Goal: Information Seeking & Learning: Learn about a topic

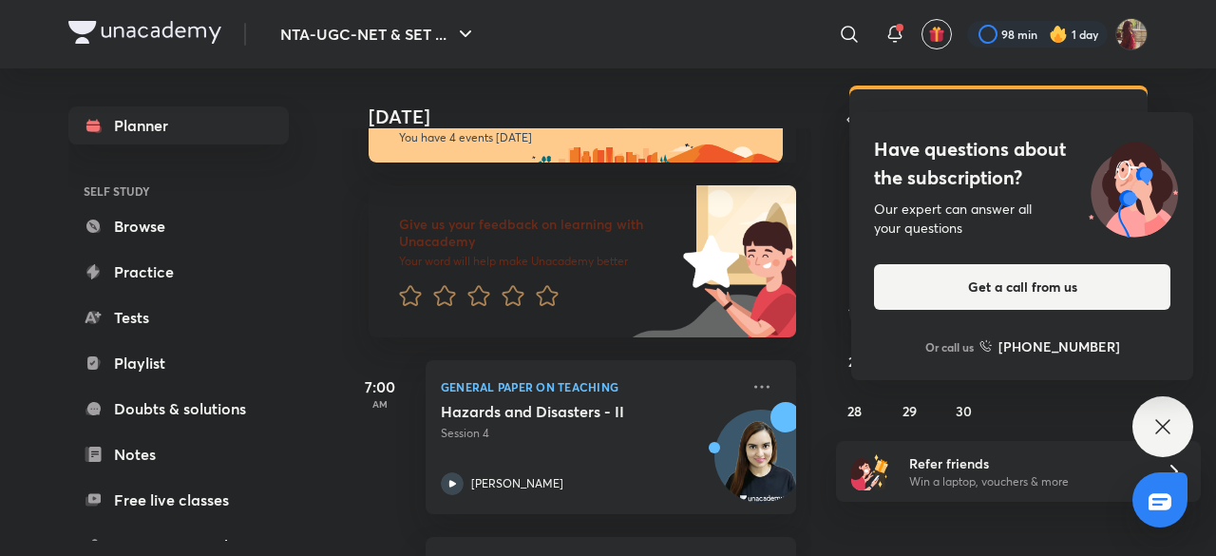
scroll to position [56, 0]
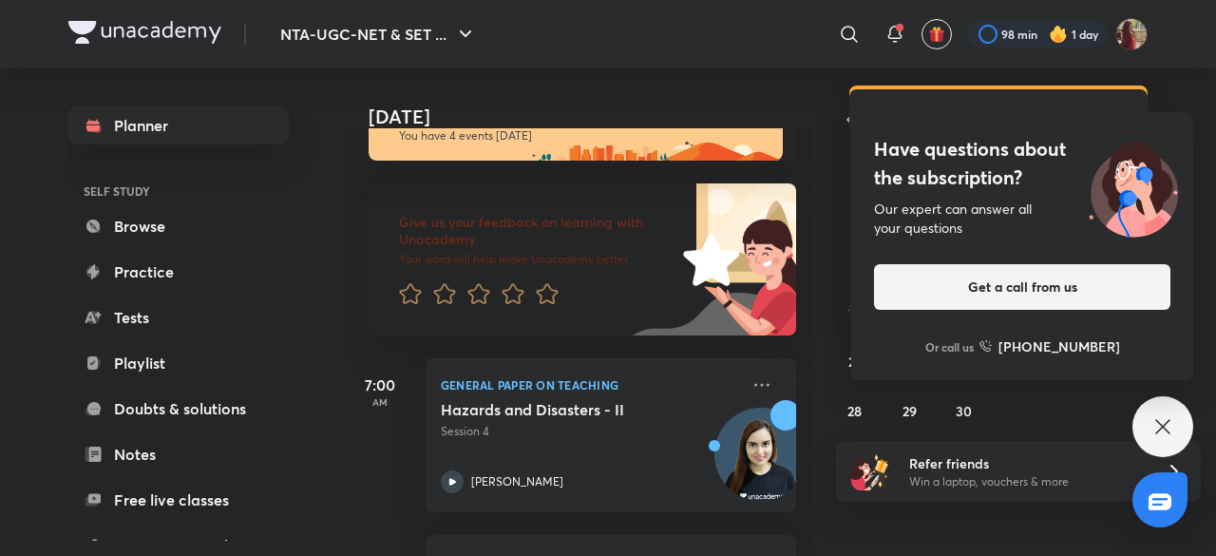
click at [1172, 423] on icon at bounding box center [1163, 426] width 23 height 23
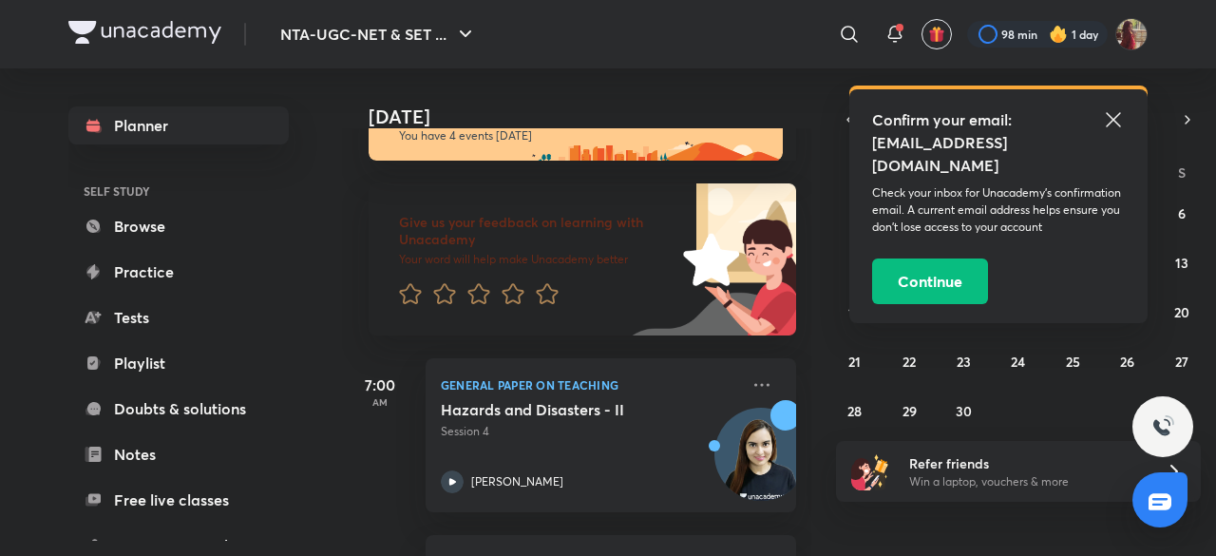
click at [1107, 116] on icon at bounding box center [1113, 119] width 23 height 23
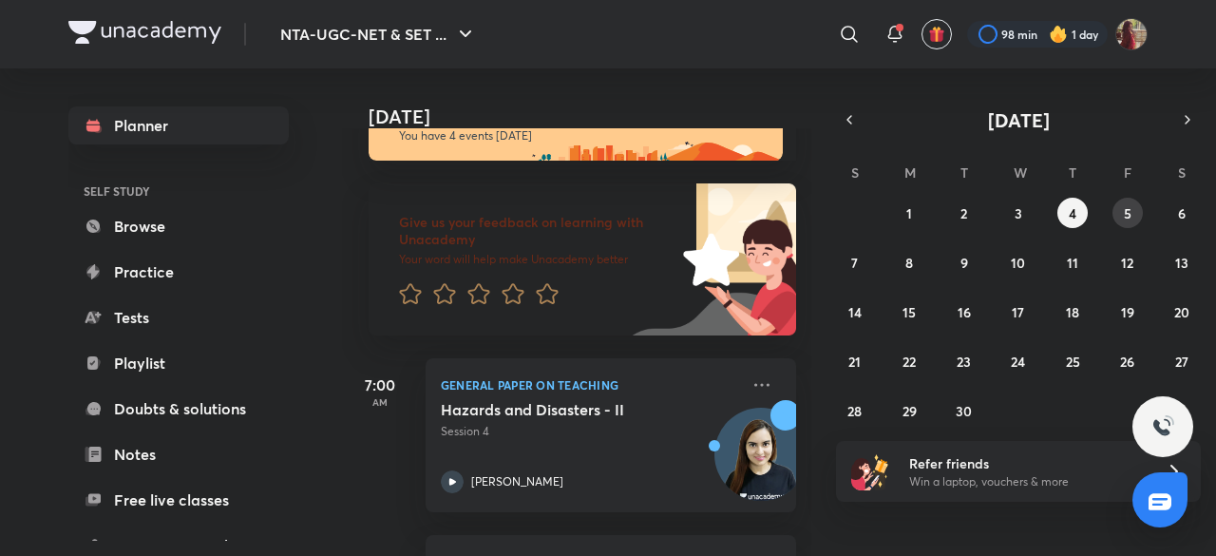
click at [1125, 208] on abbr "5" at bounding box center [1128, 213] width 8 height 18
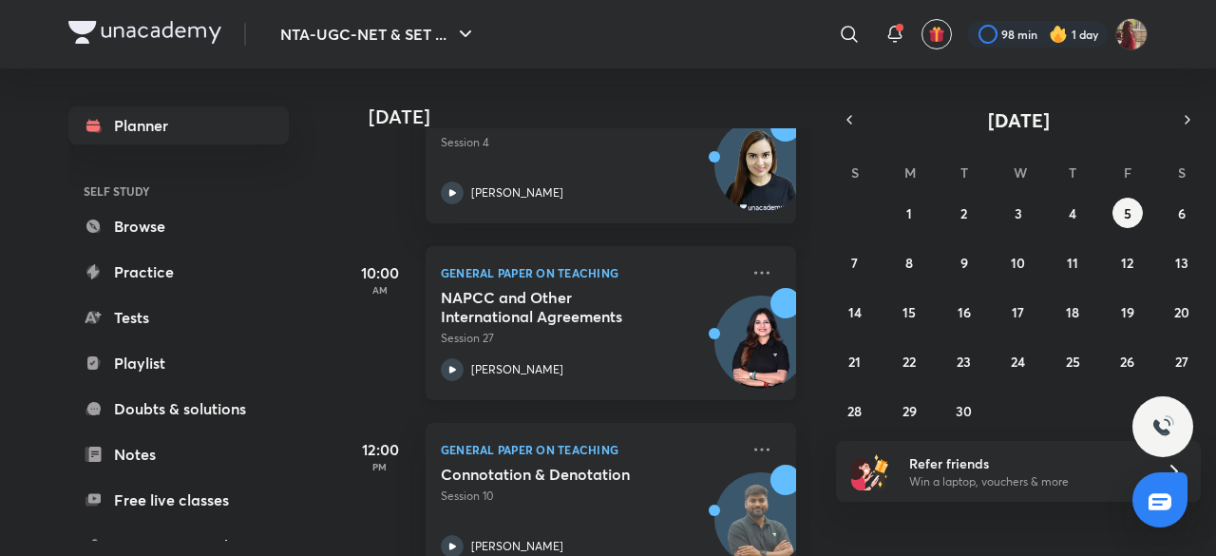
scroll to position [333, 0]
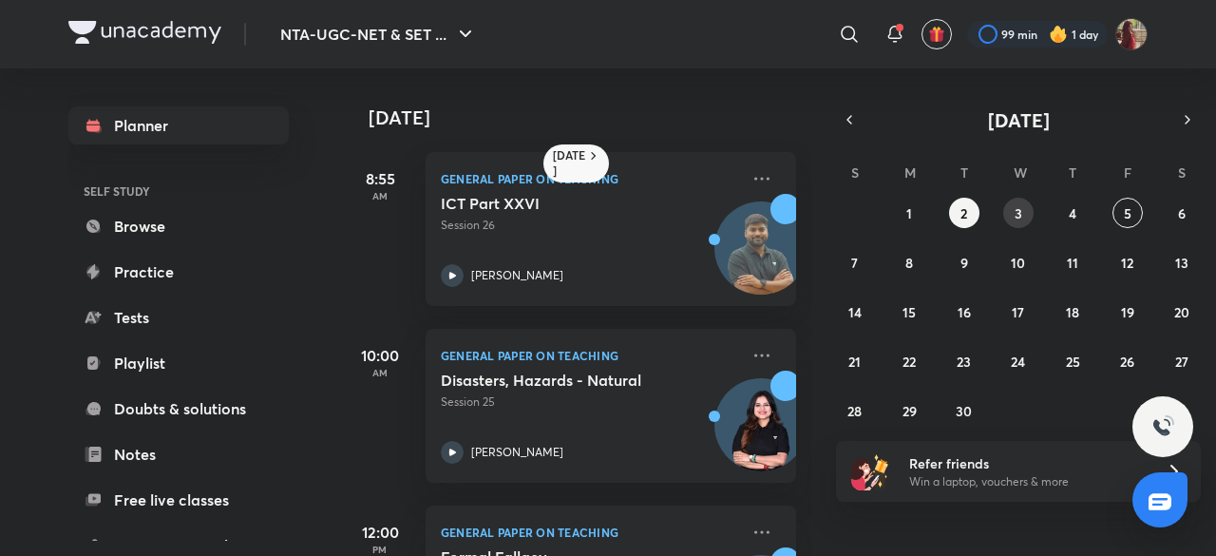
click at [1022, 210] on button "3" at bounding box center [1018, 213] width 30 height 30
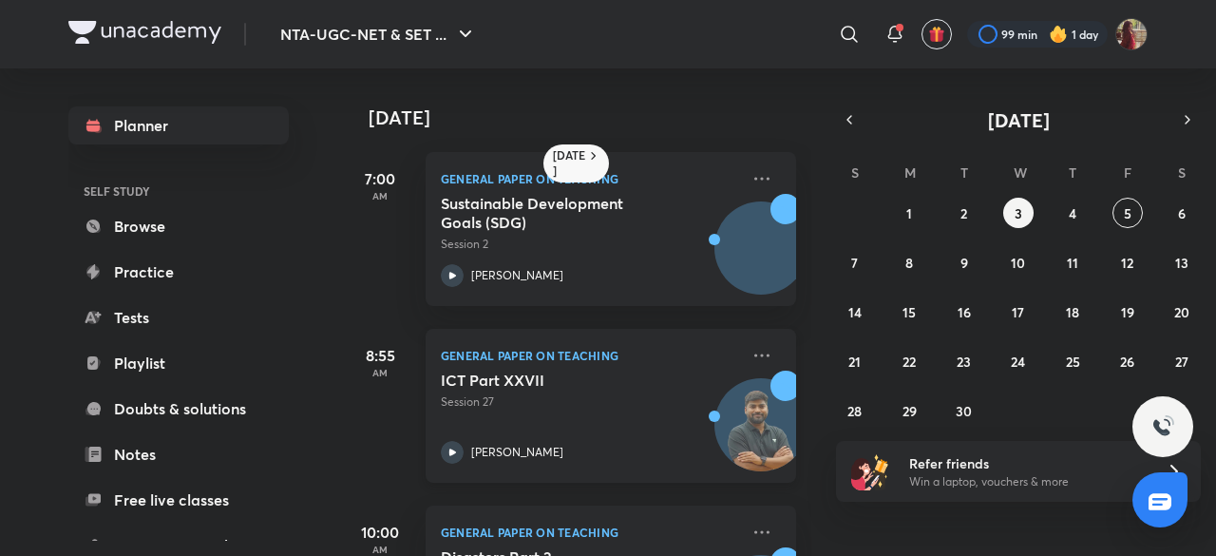
scroll to position [487, 0]
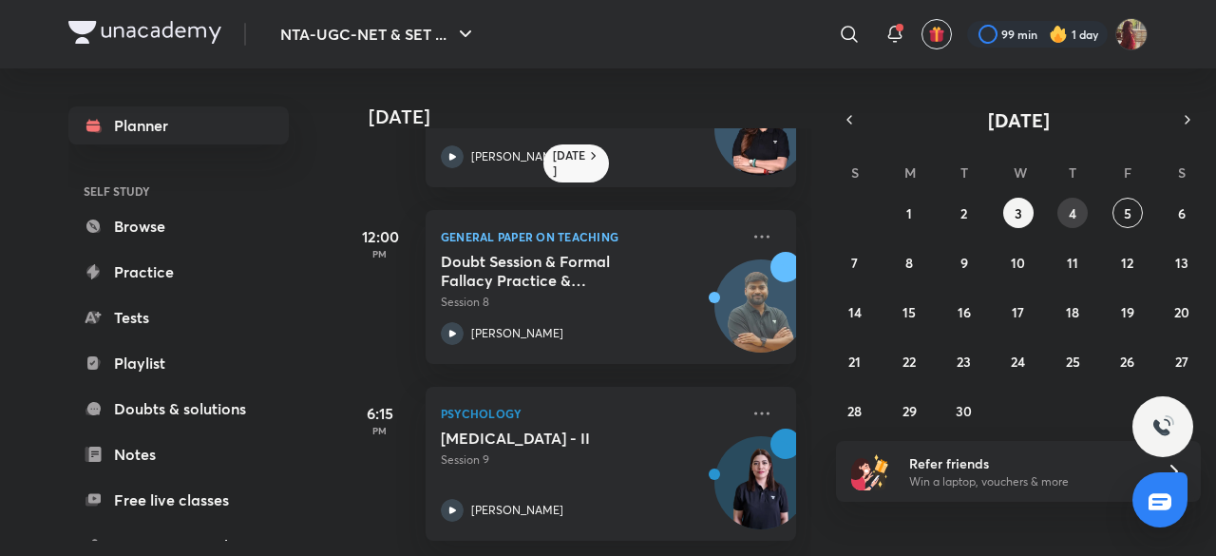
click at [1062, 214] on button "4" at bounding box center [1072, 213] width 30 height 30
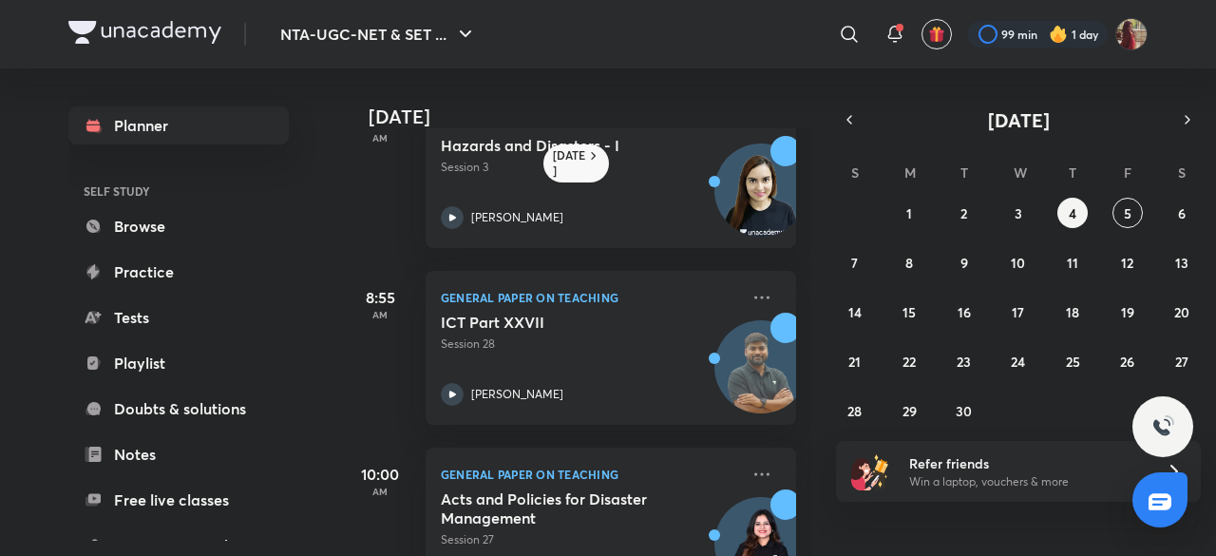
scroll to position [0, 0]
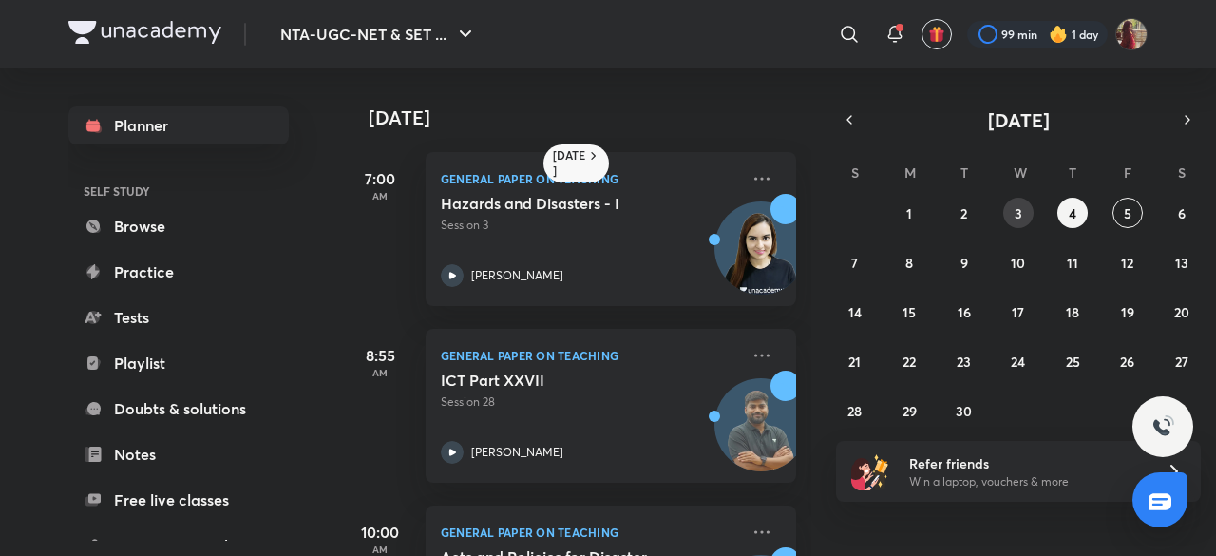
click at [1013, 212] on button "3" at bounding box center [1018, 213] width 30 height 30
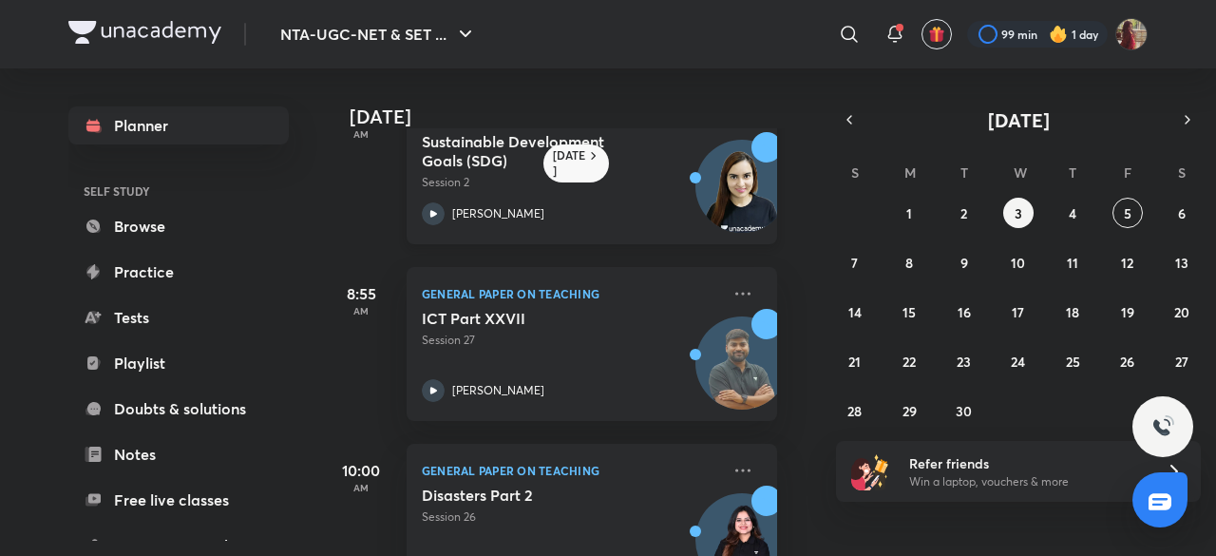
scroll to position [0, 19]
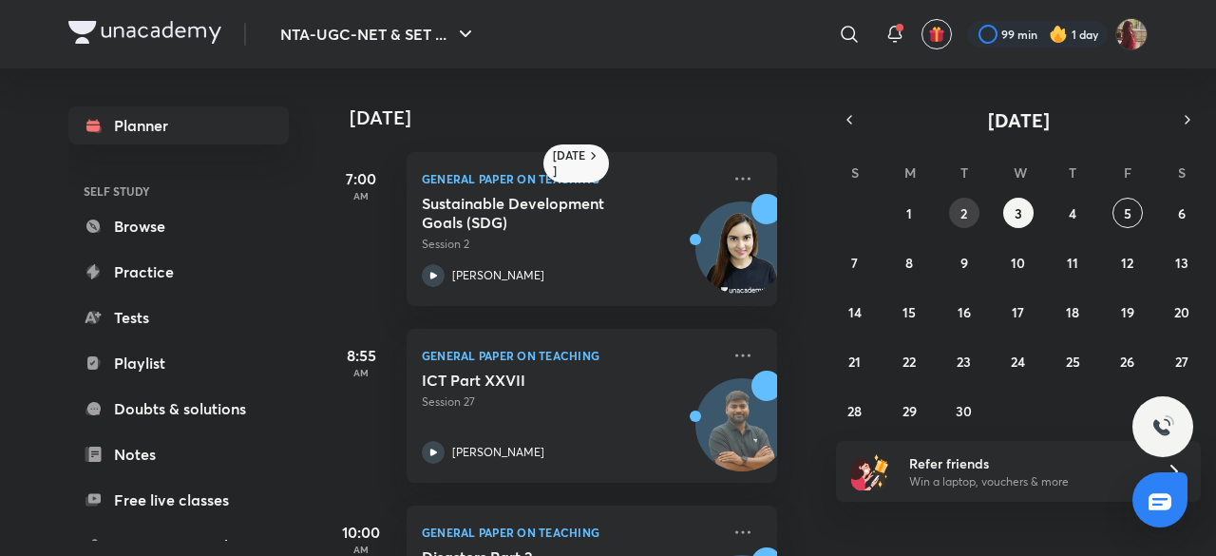
click at [975, 212] on button "2" at bounding box center [964, 213] width 30 height 30
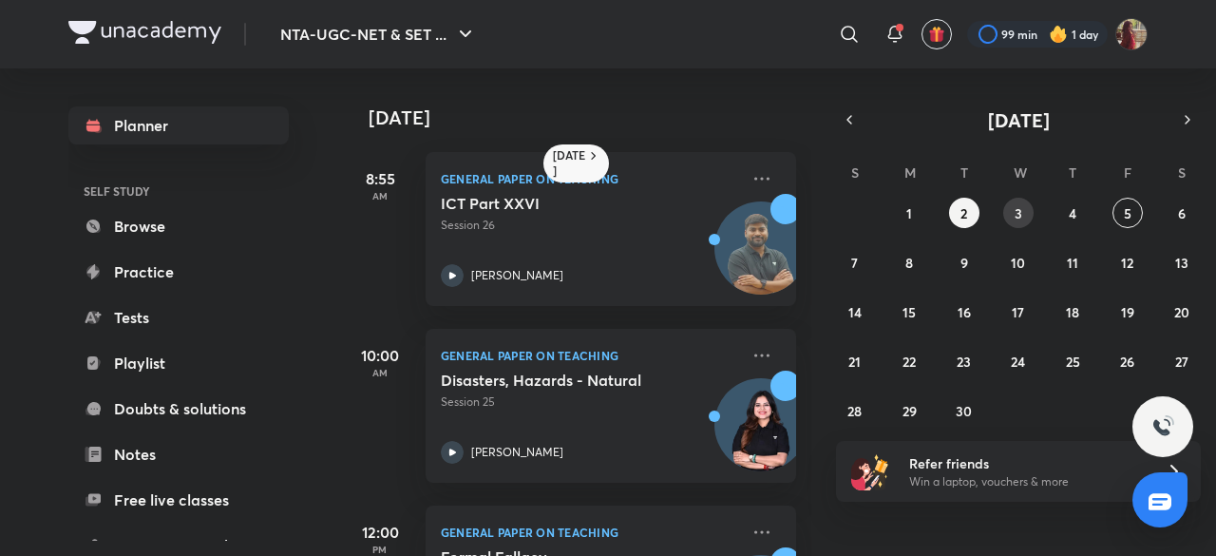
click at [1021, 214] on abbr "3" at bounding box center [1019, 213] width 8 height 18
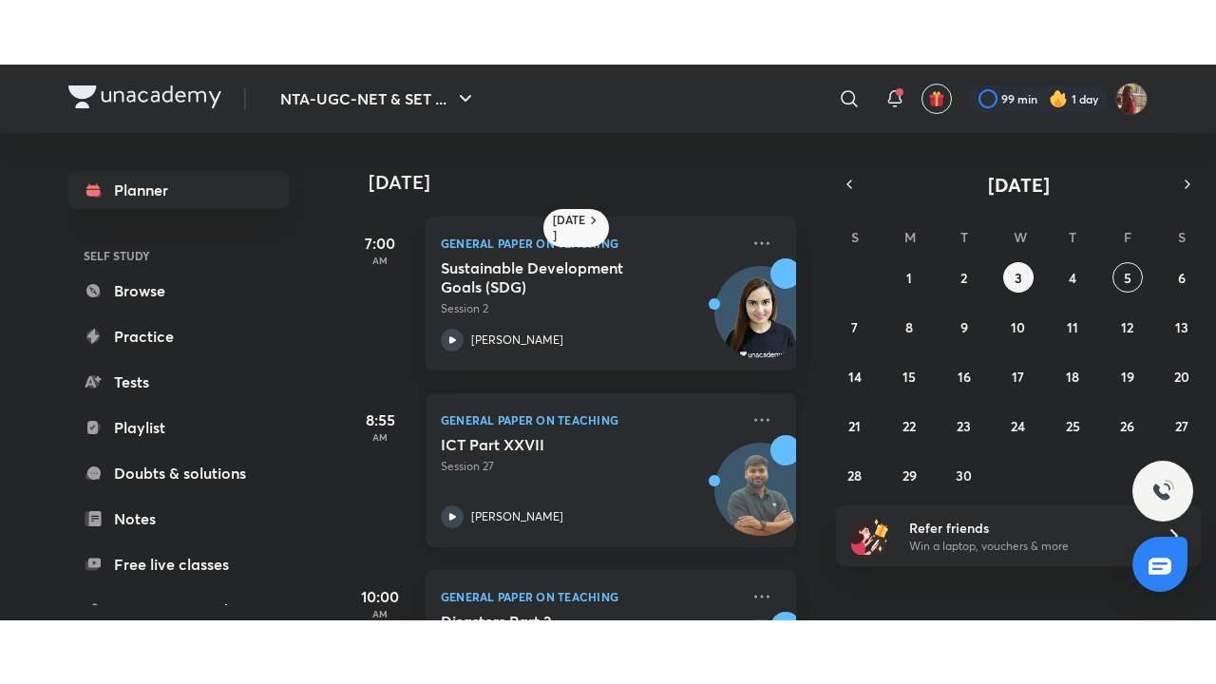
scroll to position [487, 0]
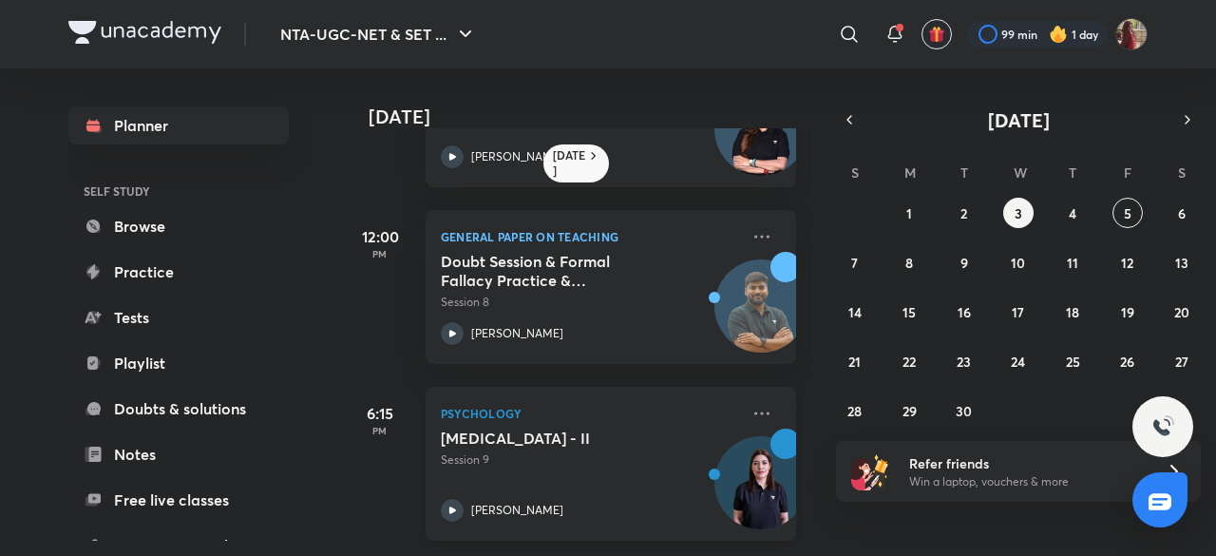
click at [454, 499] on icon at bounding box center [452, 510] width 23 height 23
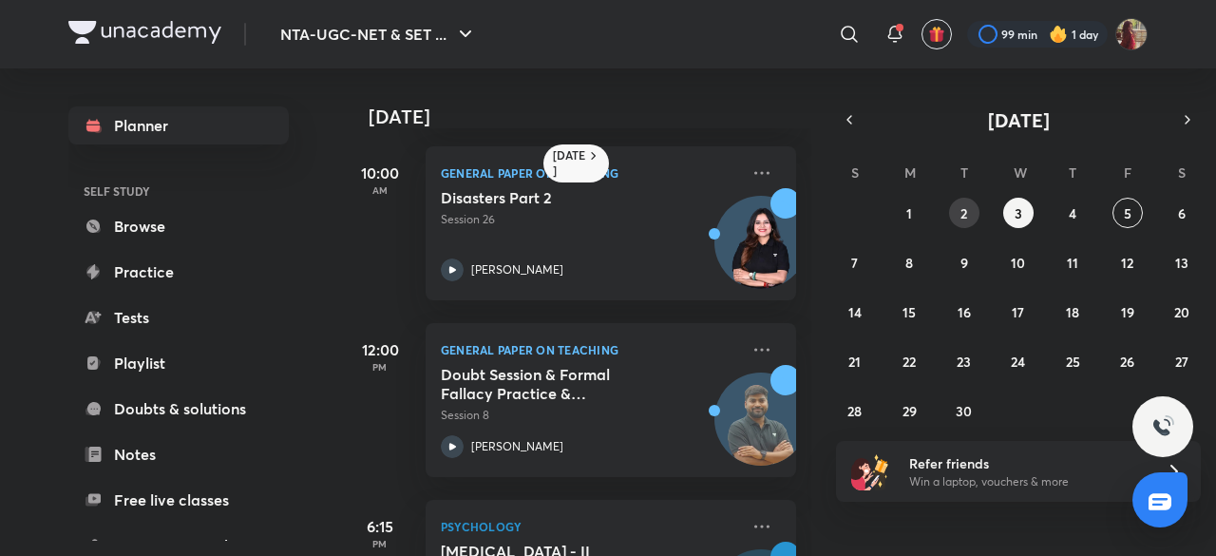
click at [967, 210] on abbr "2" at bounding box center [964, 213] width 7 height 18
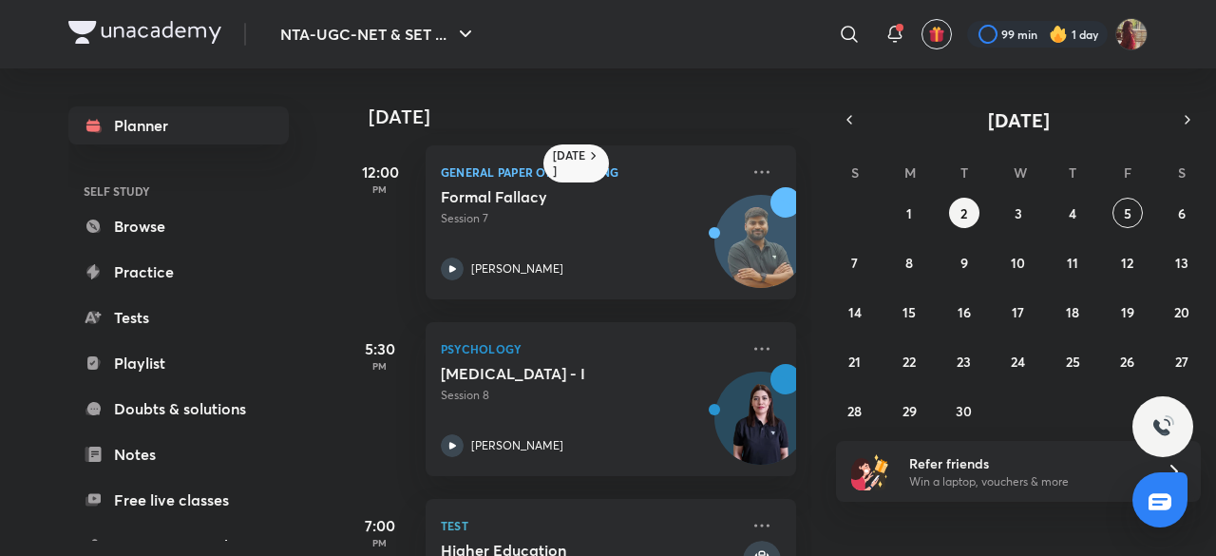
scroll to position [436, 0]
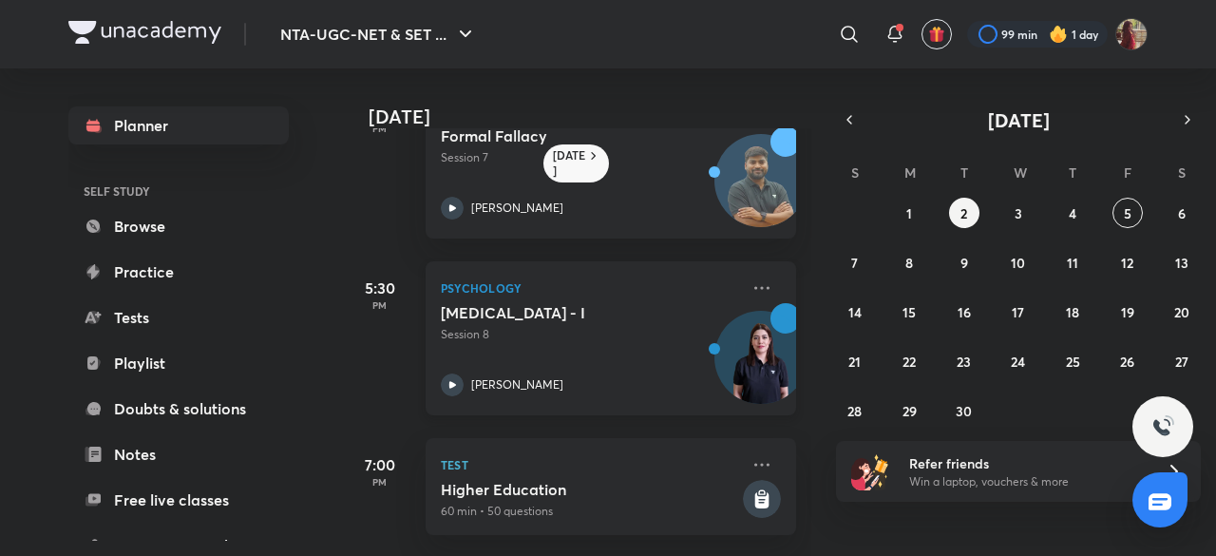
click at [450, 373] on icon at bounding box center [452, 384] width 23 height 23
click at [1001, 220] on div "31 1 2 3 4 5 6 7 8 9 10 11 12 13 14 15 16 17 18 19 20 21 22 23 24 25 26 27 28 2…" at bounding box center [1018, 312] width 365 height 228
click at [1014, 213] on button "3" at bounding box center [1018, 213] width 30 height 30
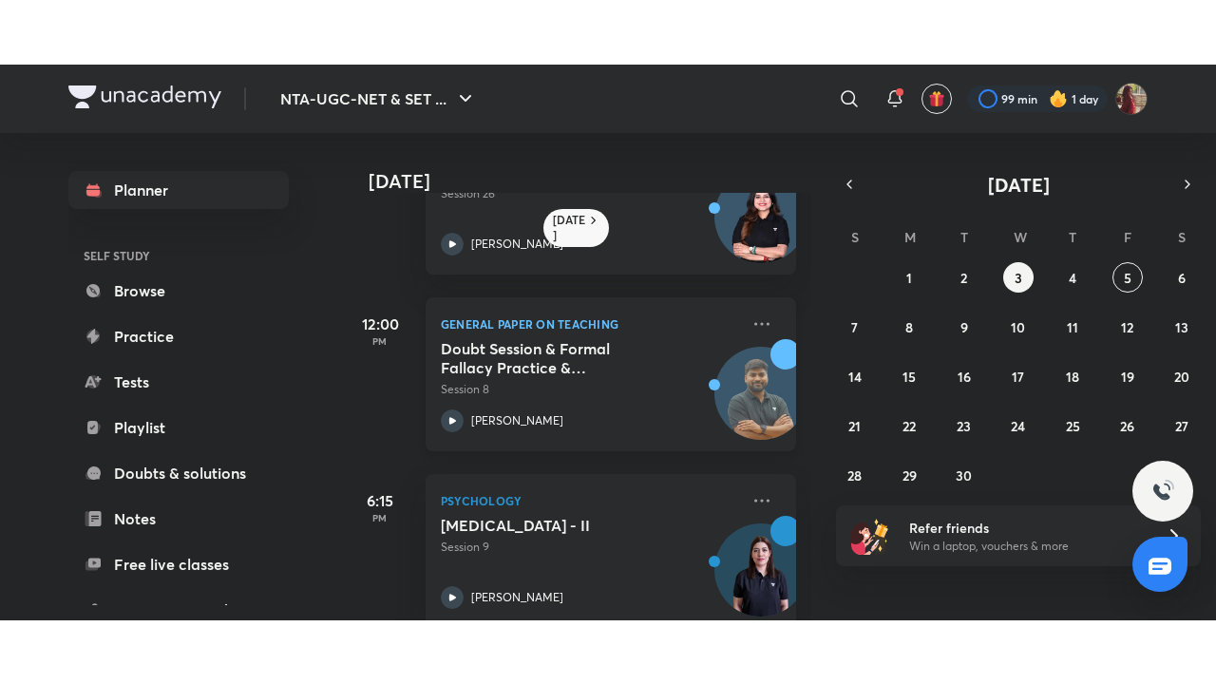
scroll to position [487, 0]
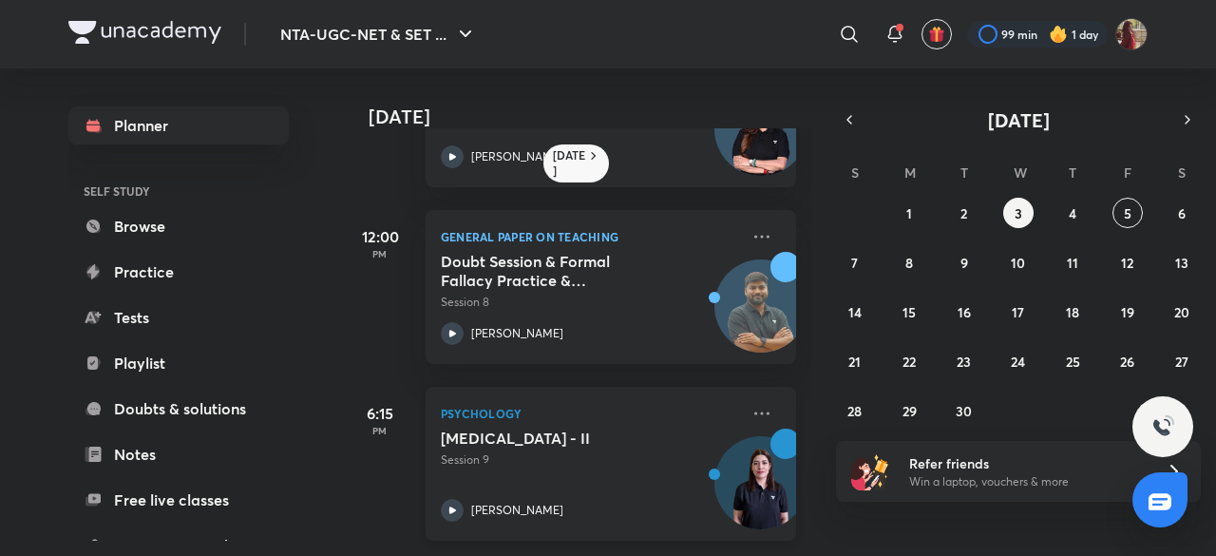
click at [448, 499] on icon at bounding box center [452, 510] width 23 height 23
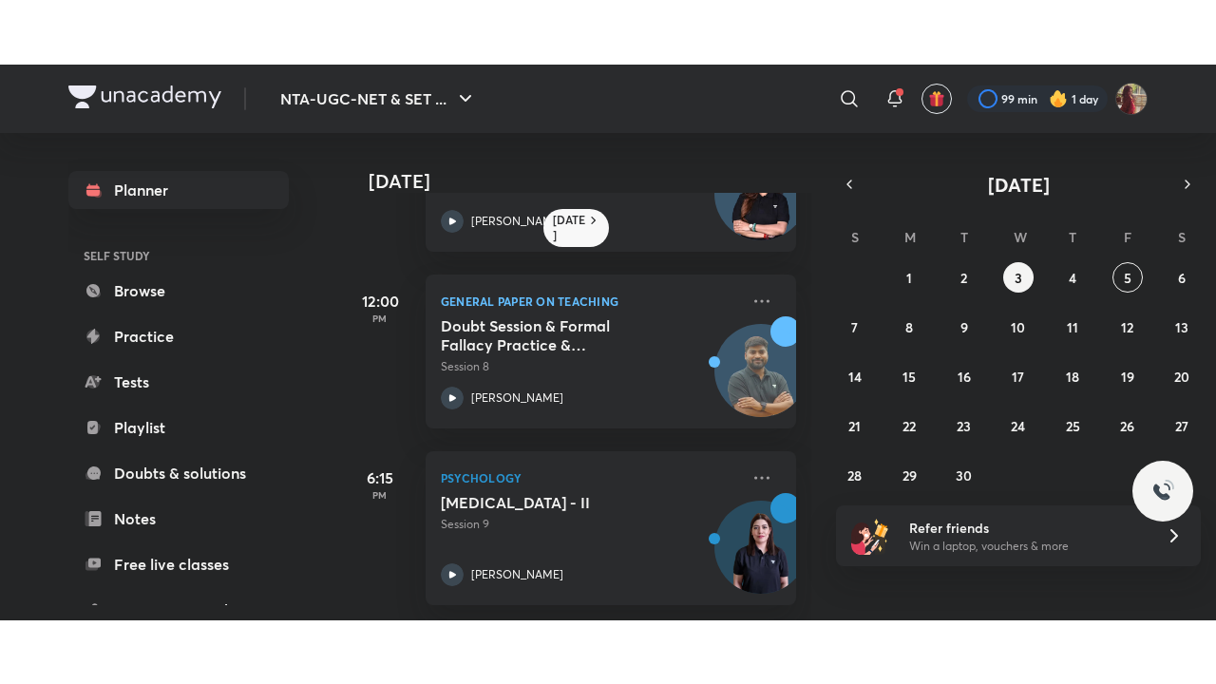
scroll to position [359, 0]
